Goal: Task Accomplishment & Management: Use online tool/utility

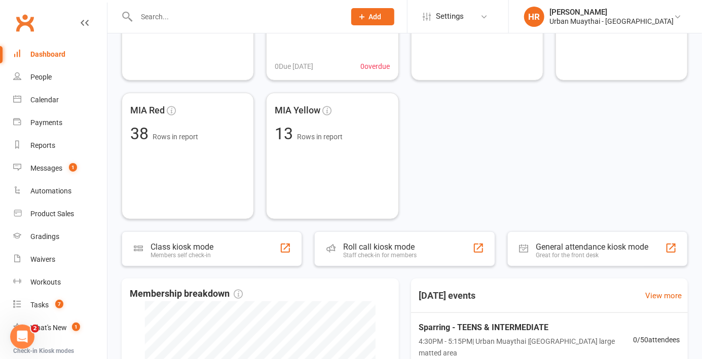
scroll to position [131, 0]
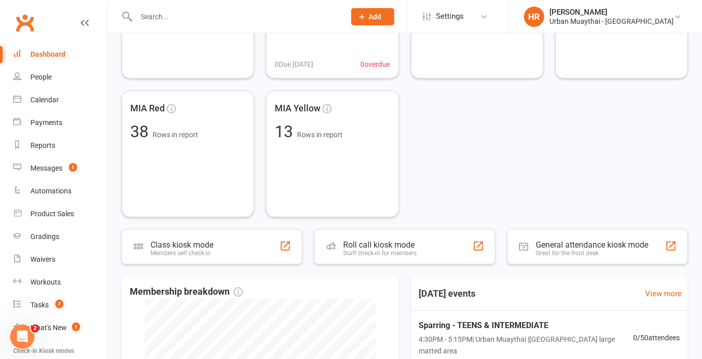
click at [345, 233] on div "Roll call kiosk mode Staff check-in for members" at bounding box center [404, 247] width 180 height 35
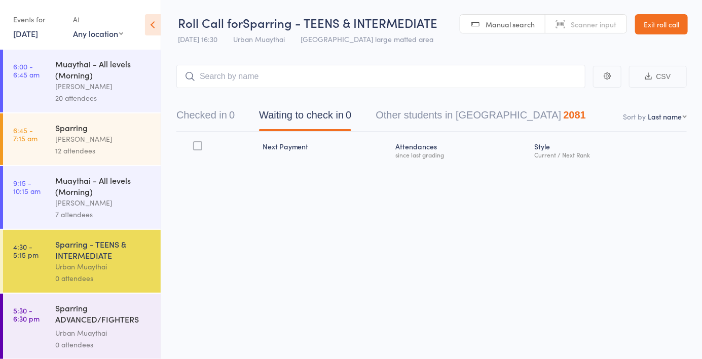
click at [584, 24] on span "Scanner input" at bounding box center [594, 24] width 46 height 10
click at [215, 118] on button "Checked in 0" at bounding box center [205, 117] width 58 height 27
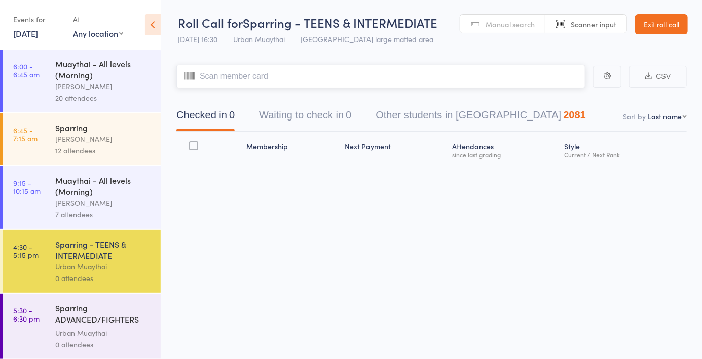
click at [345, 75] on input "search" at bounding box center [380, 76] width 409 height 23
click at [515, 20] on span "Manual search" at bounding box center [509, 24] width 49 height 10
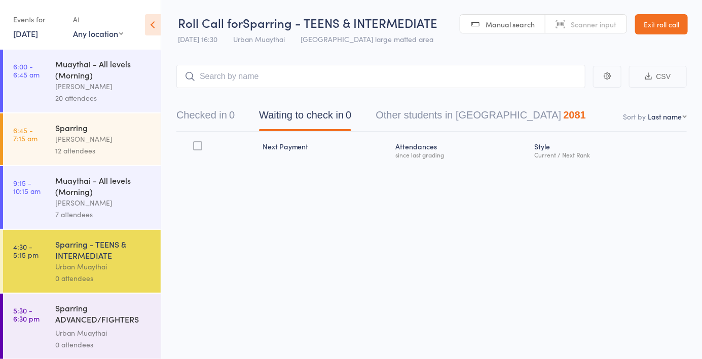
click at [207, 121] on button "Checked in 0" at bounding box center [205, 117] width 58 height 27
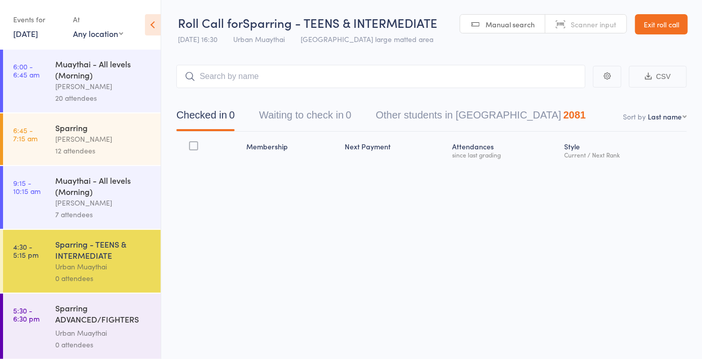
click at [506, 26] on span "Manual search" at bounding box center [509, 24] width 49 height 10
click at [518, 31] on link "Manual search" at bounding box center [502, 24] width 85 height 19
click at [507, 31] on link "Manual search" at bounding box center [502, 24] width 85 height 19
click at [514, 29] on span "Manual search" at bounding box center [509, 24] width 49 height 10
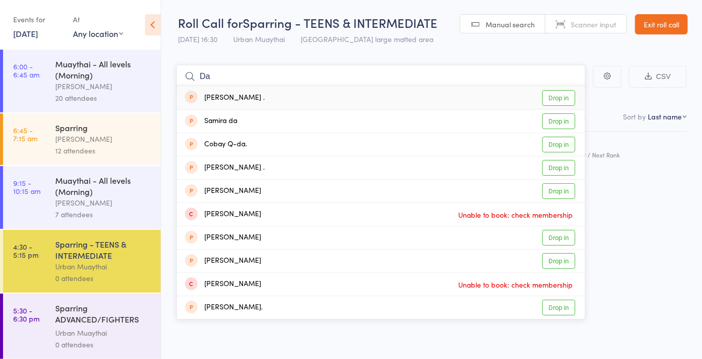
type input "D"
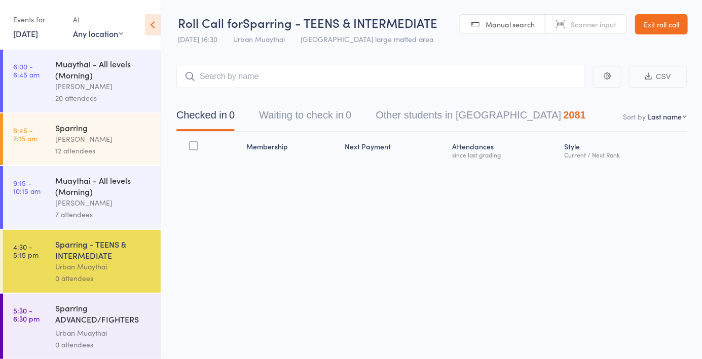
click at [513, 21] on span "Manual search" at bounding box center [509, 24] width 49 height 10
type input "1172"
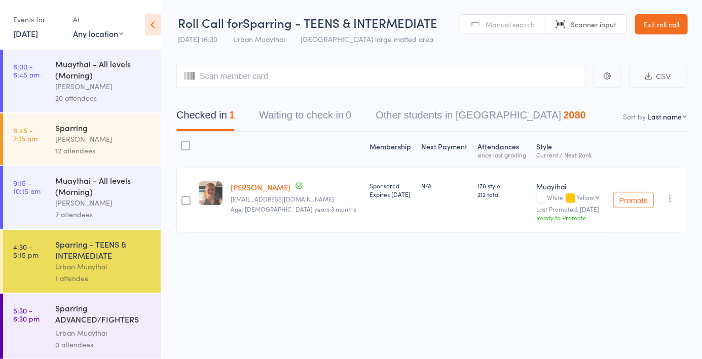
click at [517, 16] on link "Manual search" at bounding box center [502, 24] width 85 height 19
click at [474, 78] on input "search" at bounding box center [380, 76] width 409 height 23
type input "Q"
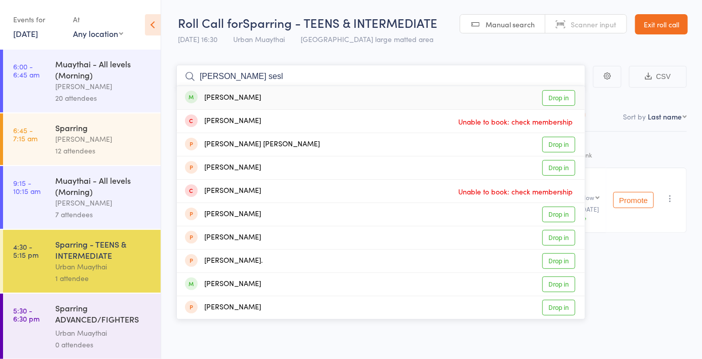
type input "Ana sesl"
click at [557, 100] on link "Drop in" at bounding box center [558, 98] width 33 height 16
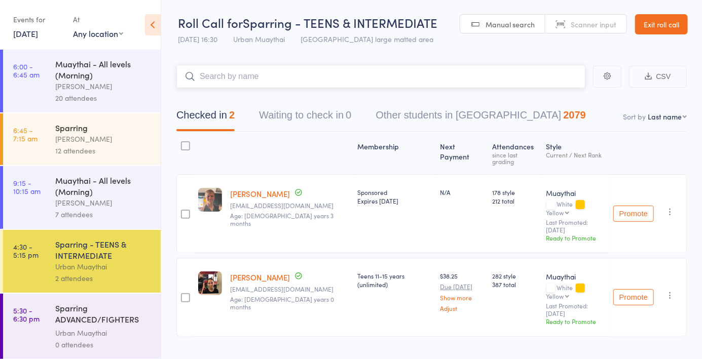
click at [658, 127] on nav "Checked in 2 Waiting to check in 0 Other students in Muaythai 2079" at bounding box center [431, 117] width 535 height 27
click at [656, 110] on nav "Checked in 2 Waiting to check in 0 Other students in Muaythai 2079" at bounding box center [431, 117] width 535 height 27
click at [664, 125] on nav "Checked in 2 Waiting to check in 0 Other students in Muaythai 2079" at bounding box center [431, 117] width 535 height 27
click at [664, 109] on nav "Checked in 2 Waiting to check in 0 Other students in Muaythai 2079" at bounding box center [431, 117] width 535 height 27
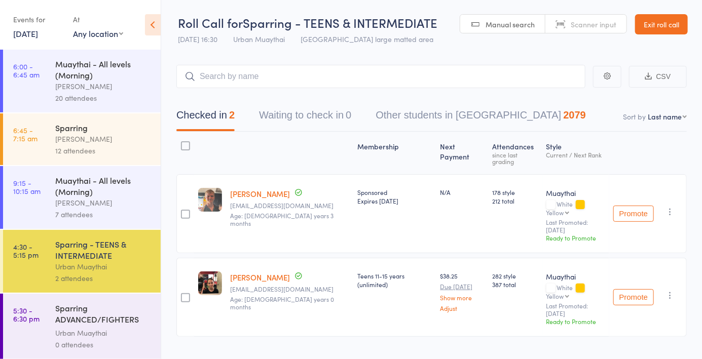
click at [660, 122] on select "First name Last name Birthday today? Behind on payments? Check in time Next pay…" at bounding box center [667, 116] width 39 height 10
click at [663, 130] on nav "Checked in 2 Waiting to check in 0 Other students in Muaythai 2079" at bounding box center [431, 117] width 535 height 27
click at [662, 123] on nav "Checked in 2 Waiting to check in 0 Other students in Muaythai 2079" at bounding box center [431, 117] width 535 height 27
click at [680, 123] on nav "Checked in 2 Waiting to check in 0 Other students in Muaythai 2079" at bounding box center [431, 117] width 535 height 27
click at [675, 122] on nav "Checked in 2 Waiting to check in 0 Other students in Muaythai 2079" at bounding box center [431, 117] width 535 height 27
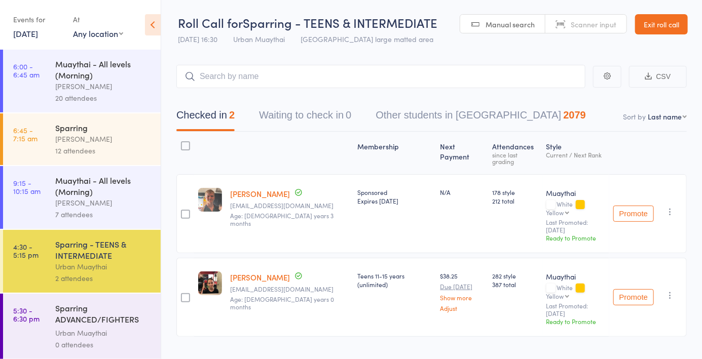
click at [667, 114] on select "First name Last name Birthday today? Behind on payments? Check in time Next pay…" at bounding box center [667, 116] width 39 height 10
select select "4"
click at [648, 111] on select "First name Last name Birthday today? Behind on payments? Check in time Next pay…" at bounding box center [667, 116] width 39 height 10
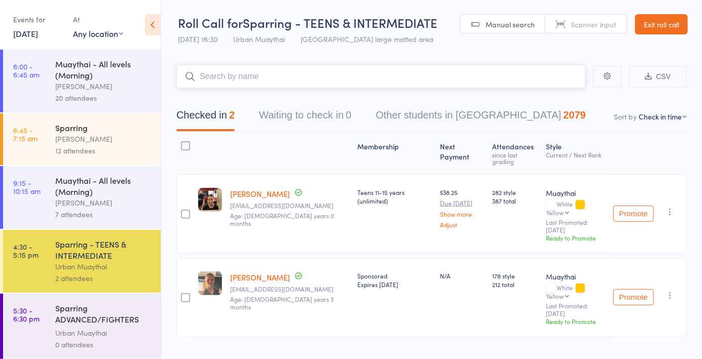
click at [295, 88] on input "search" at bounding box center [380, 76] width 409 height 23
click at [519, 30] on link "Manual search" at bounding box center [502, 24] width 85 height 19
type input "5861"
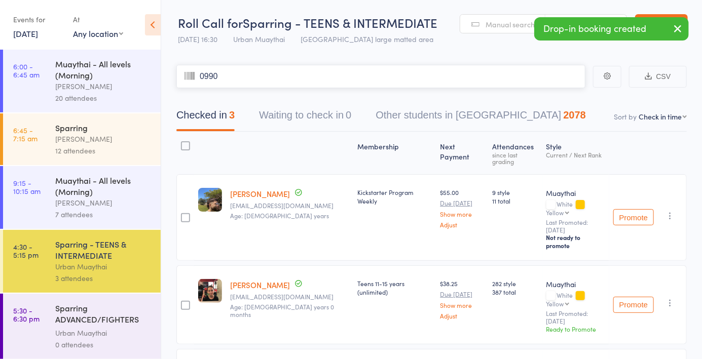
type input "0990"
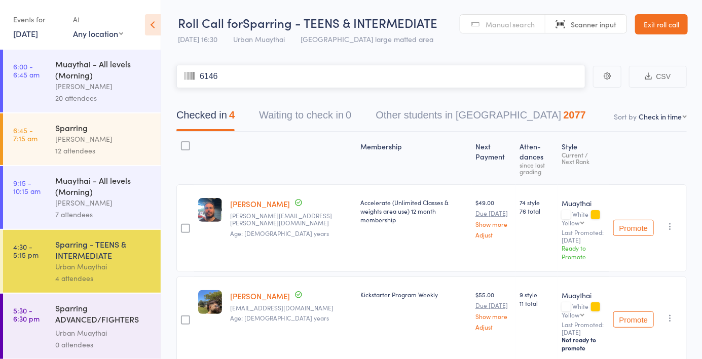
type input "6146"
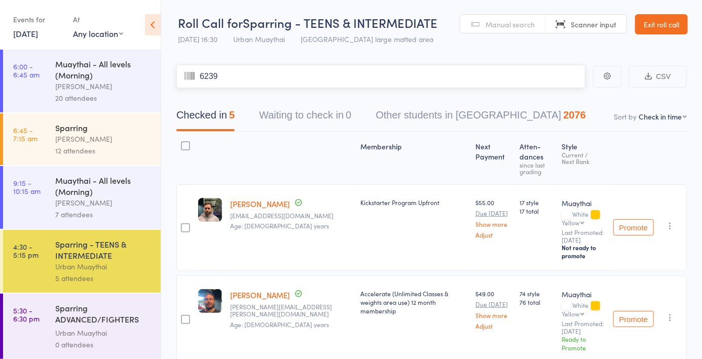
type input "6239"
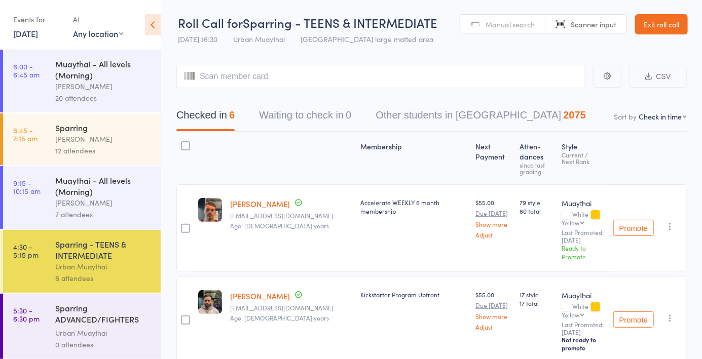
click at [519, 31] on link "Manual search" at bounding box center [502, 24] width 85 height 19
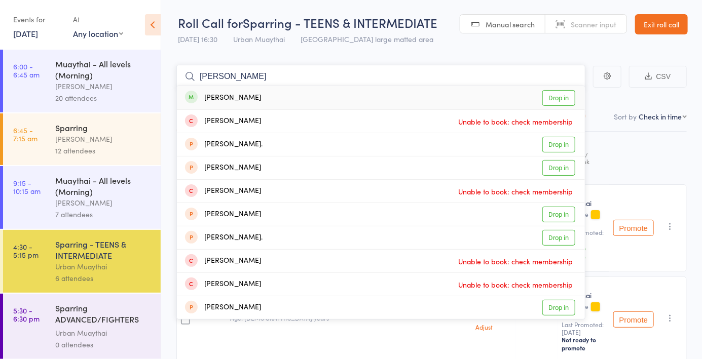
type input "Ethan franc"
click at [559, 104] on link "Drop in" at bounding box center [558, 98] width 33 height 16
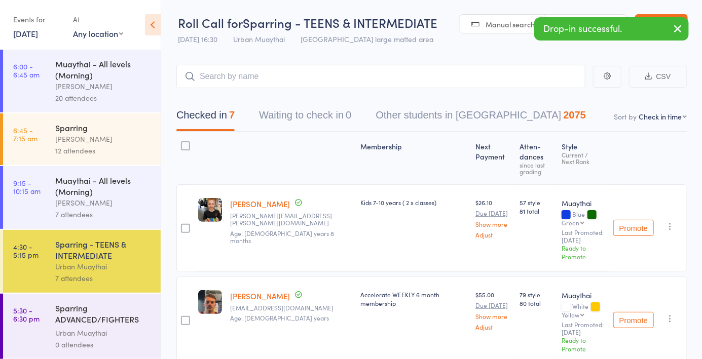
click at [499, 19] on span "Manual search" at bounding box center [509, 24] width 49 height 10
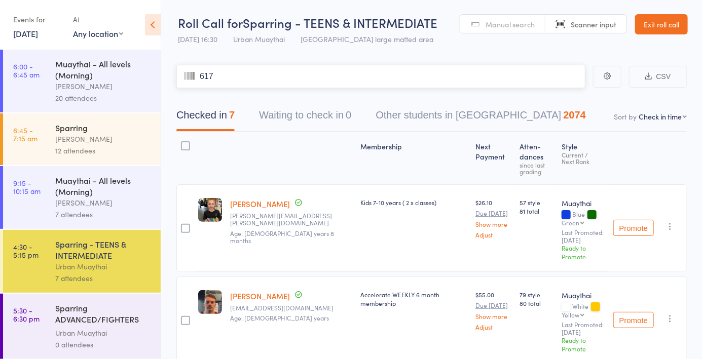
type input "6179"
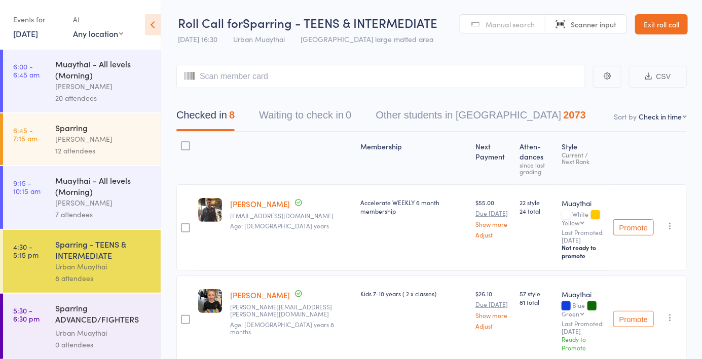
click at [507, 25] on span "Manual search" at bounding box center [509, 24] width 49 height 10
click at [221, 77] on input "search" at bounding box center [380, 76] width 409 height 23
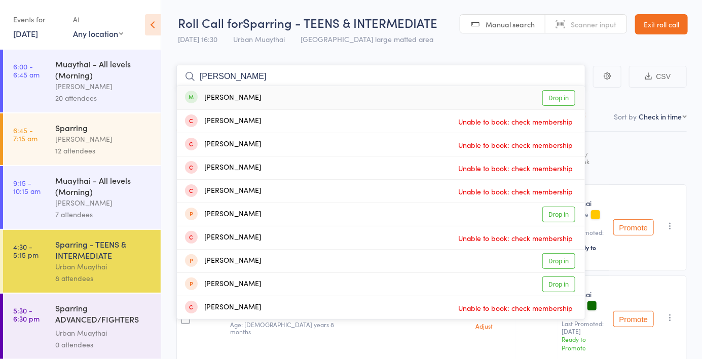
type input "Xavier key"
click at [556, 105] on link "Drop in" at bounding box center [558, 98] width 33 height 16
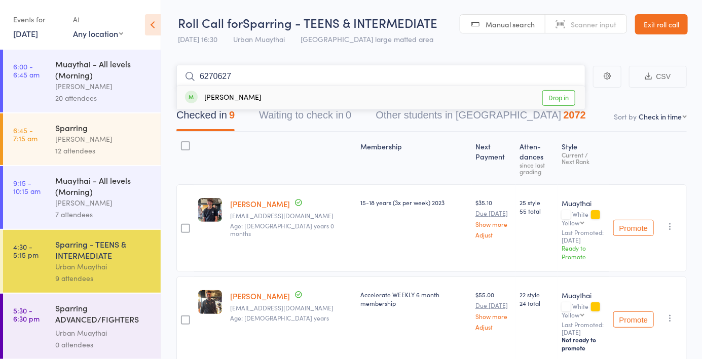
type input "62706270"
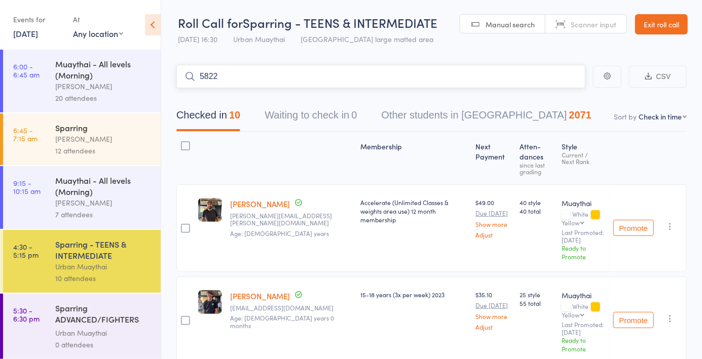
type input "5822"
click at [560, 107] on div "Sergio Pechuan Drop in" at bounding box center [381, 97] width 408 height 23
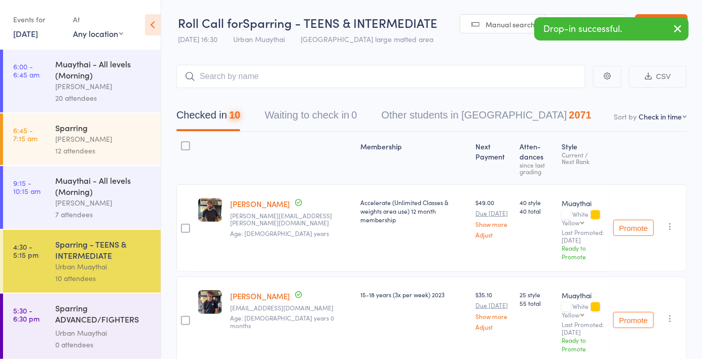
click at [508, 32] on link "Manual search" at bounding box center [502, 24] width 85 height 19
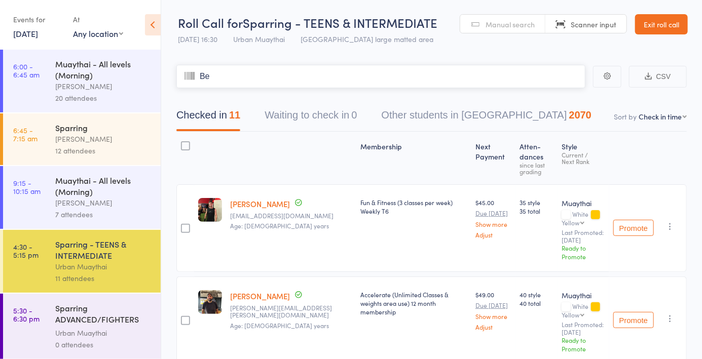
type input "Ben"
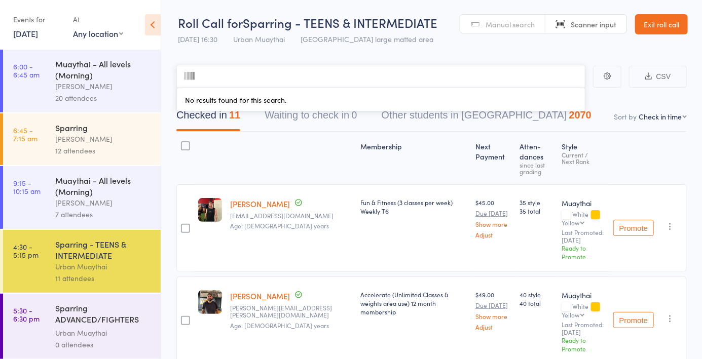
type input "P"
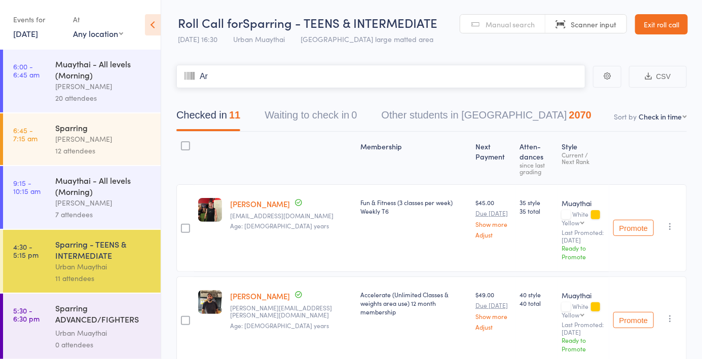
type input "Ark"
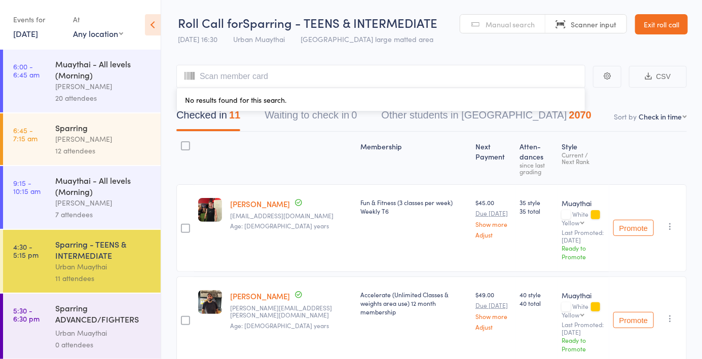
click at [511, 32] on link "Manual search" at bounding box center [502, 24] width 85 height 19
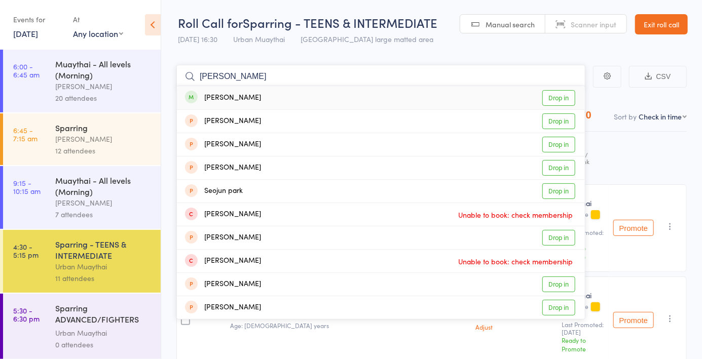
type input "Ben park"
click at [557, 103] on link "Drop in" at bounding box center [558, 98] width 33 height 16
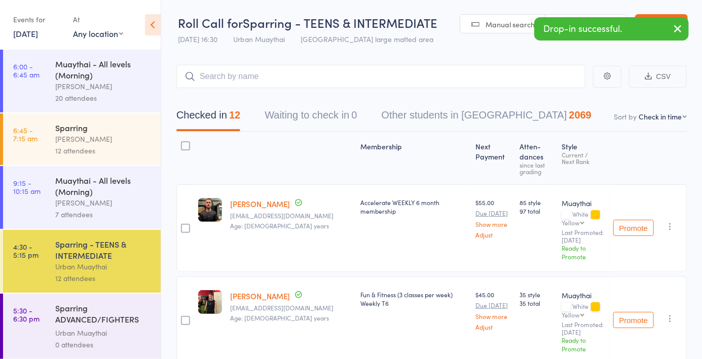
click at [506, 15] on link "Manual search" at bounding box center [502, 24] width 85 height 19
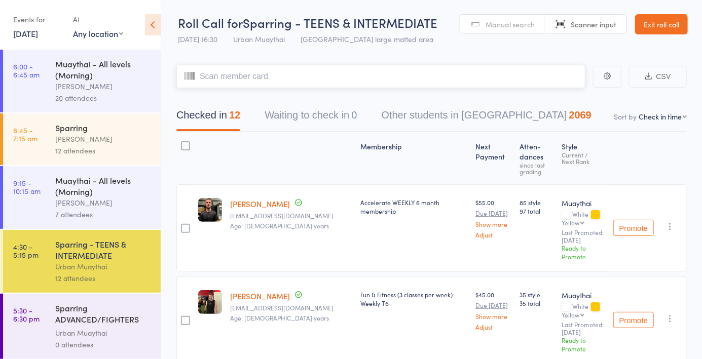
click at [348, 72] on input "search" at bounding box center [380, 76] width 409 height 23
type input "Damien lac"
type input "ey"
click at [506, 32] on link "Manual search" at bounding box center [502, 24] width 85 height 19
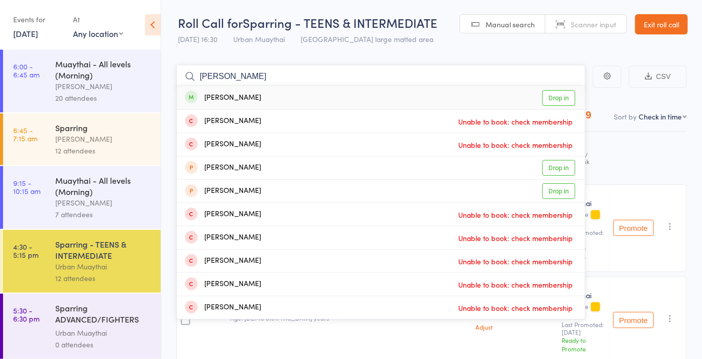
type input "Damien lacey"
click at [559, 102] on link "Drop in" at bounding box center [558, 98] width 33 height 16
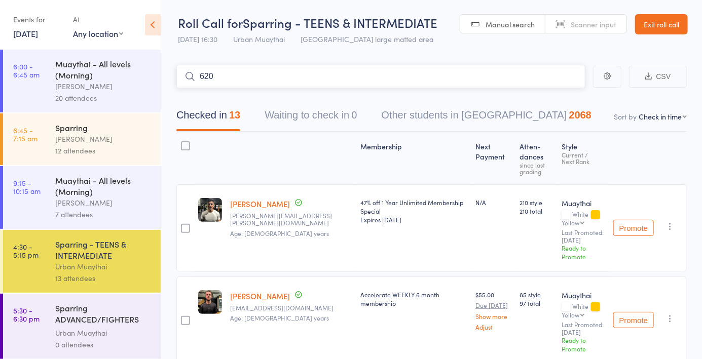
type input "6203"
click at [559, 97] on link "Drop in" at bounding box center [558, 98] width 33 height 16
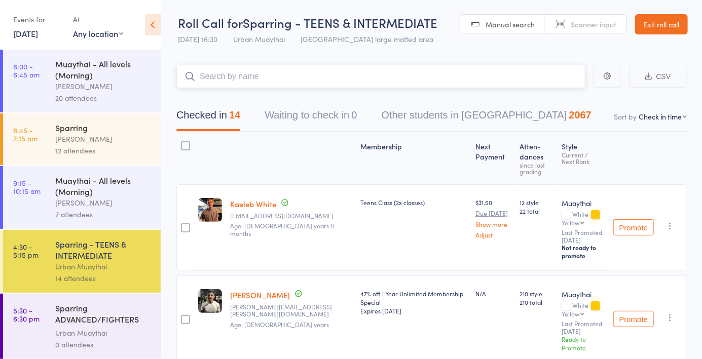
scroll to position [3, 0]
click at [63, 340] on div "0 attendees" at bounding box center [103, 344] width 97 height 12
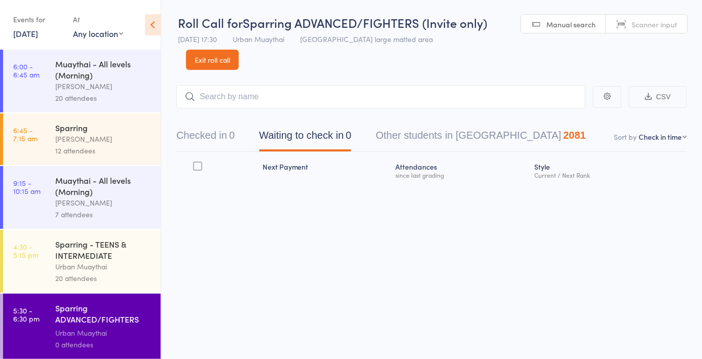
click at [557, 32] on link "Manual search" at bounding box center [563, 24] width 85 height 19
type input "5448"
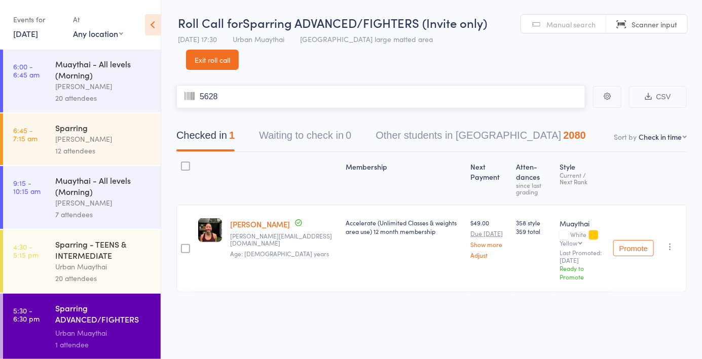
type input "5628"
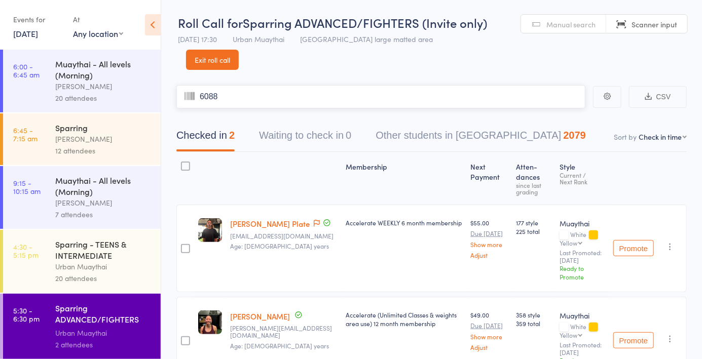
type input "6088"
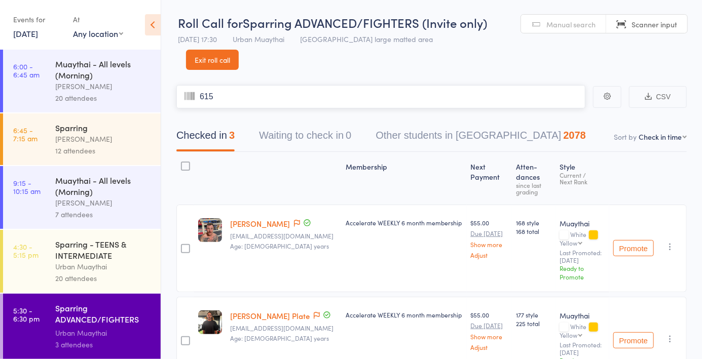
type input "6155"
type input "5831"
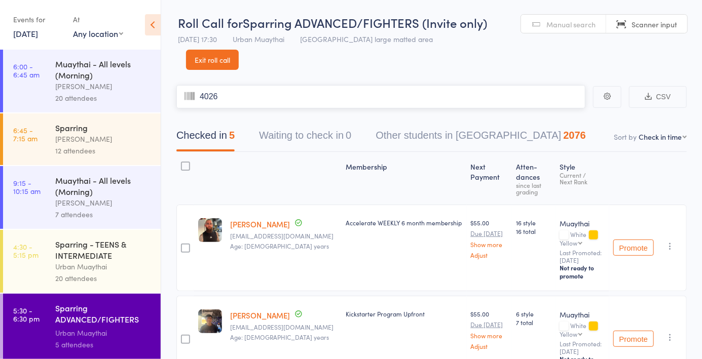
type input "4026"
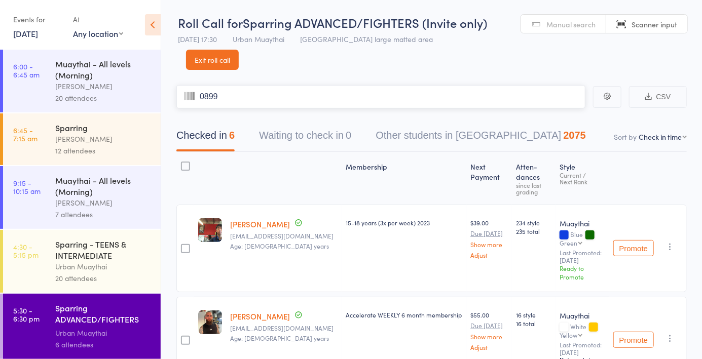
type input "0899"
